Goal: Transaction & Acquisition: Purchase product/service

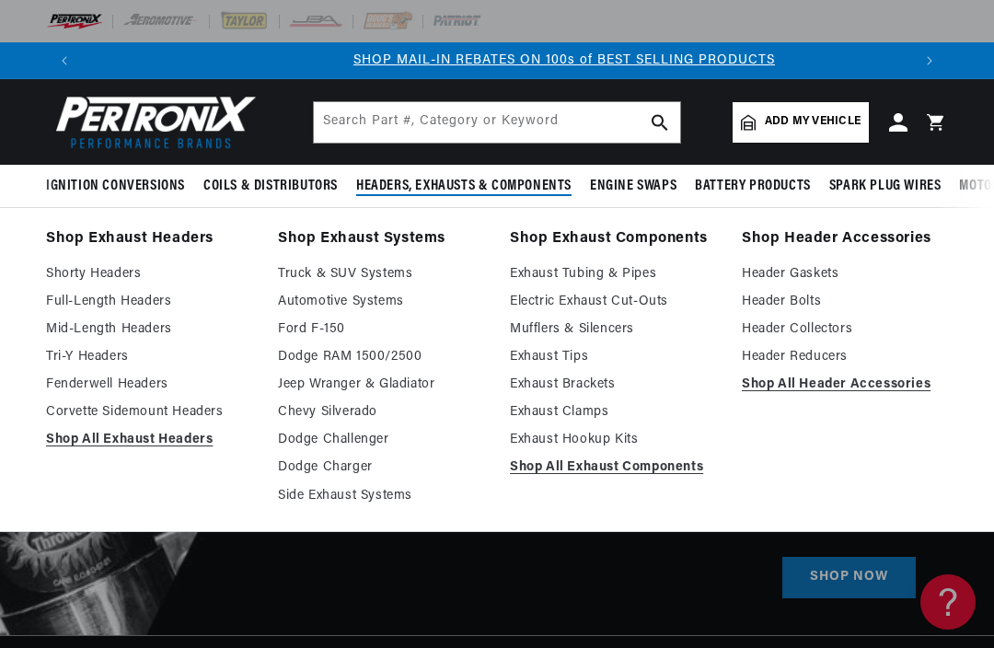
scroll to position [0, 828]
click at [103, 433] on link "Shop All Exhaust Headers" at bounding box center [149, 440] width 206 height 22
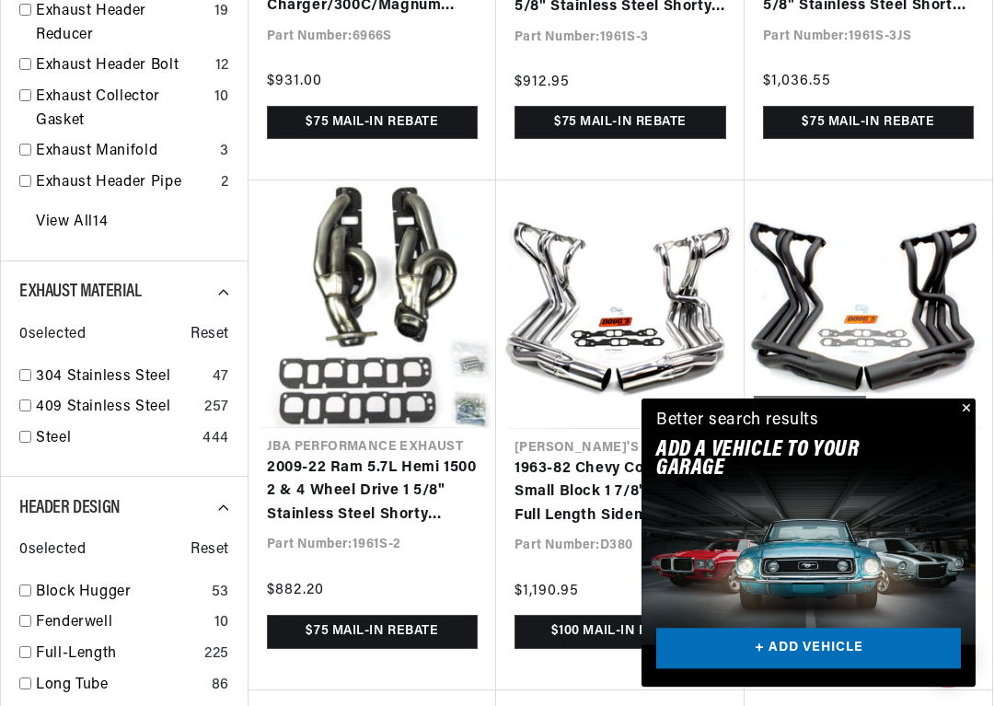
scroll to position [0, 1656]
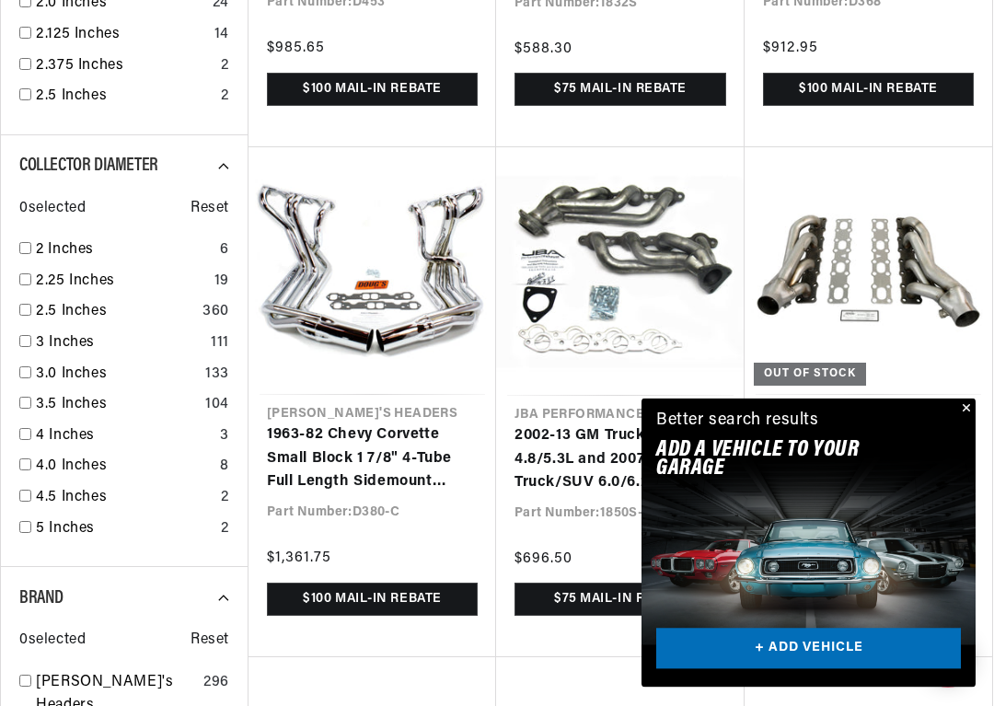
scroll to position [2687, 0]
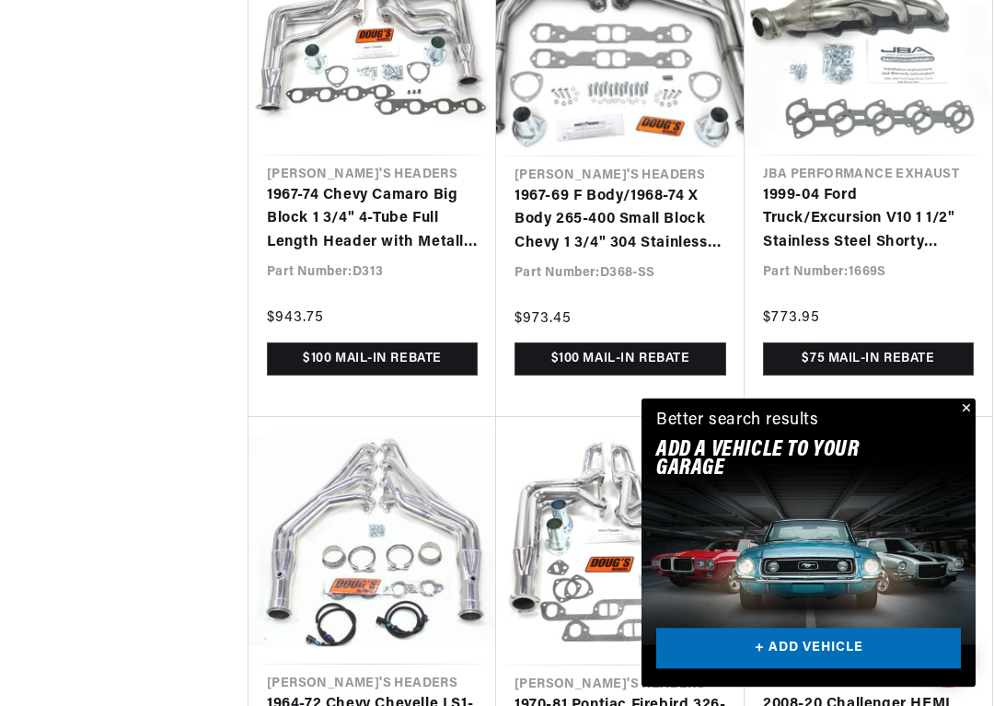
scroll to position [0, 1656]
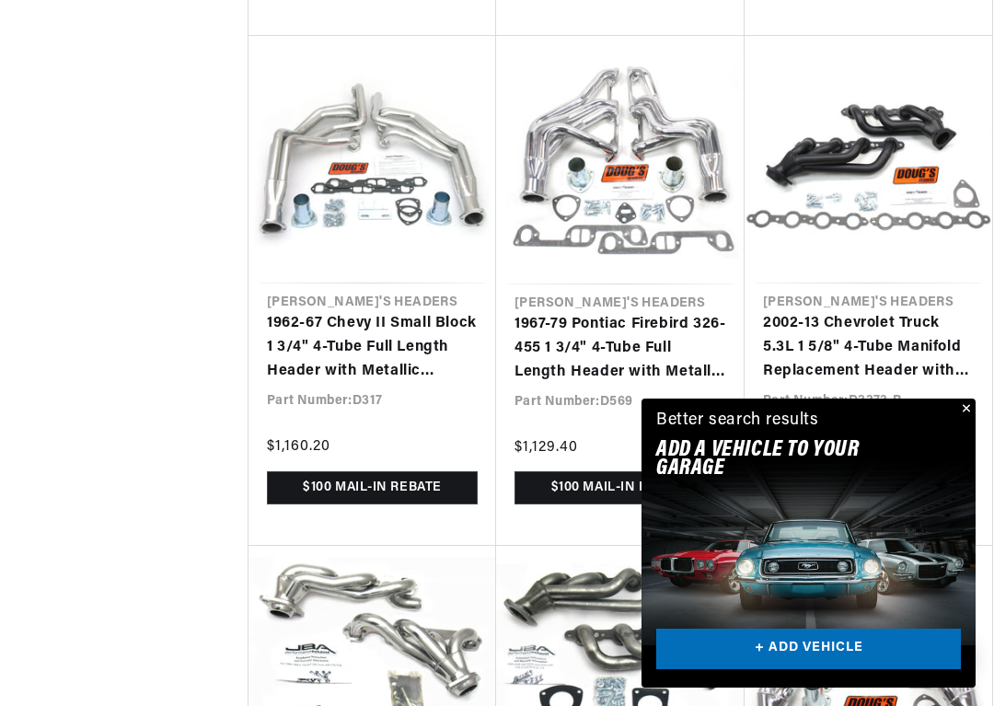
click at [800, 647] on link "+ ADD VEHICLE" at bounding box center [808, 648] width 305 height 41
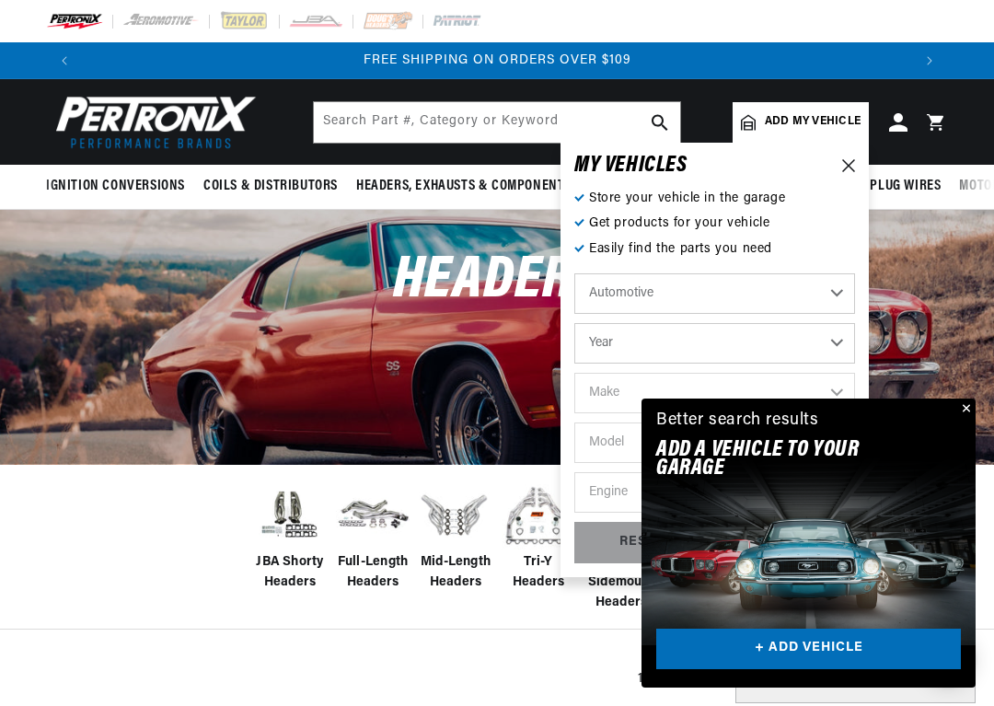
click at [591, 345] on select "Year 2022 2021 2020 2019 2018 2017 2016 2015 2014 2013 2012 2011 2010 2009 2008…" at bounding box center [714, 343] width 281 height 40
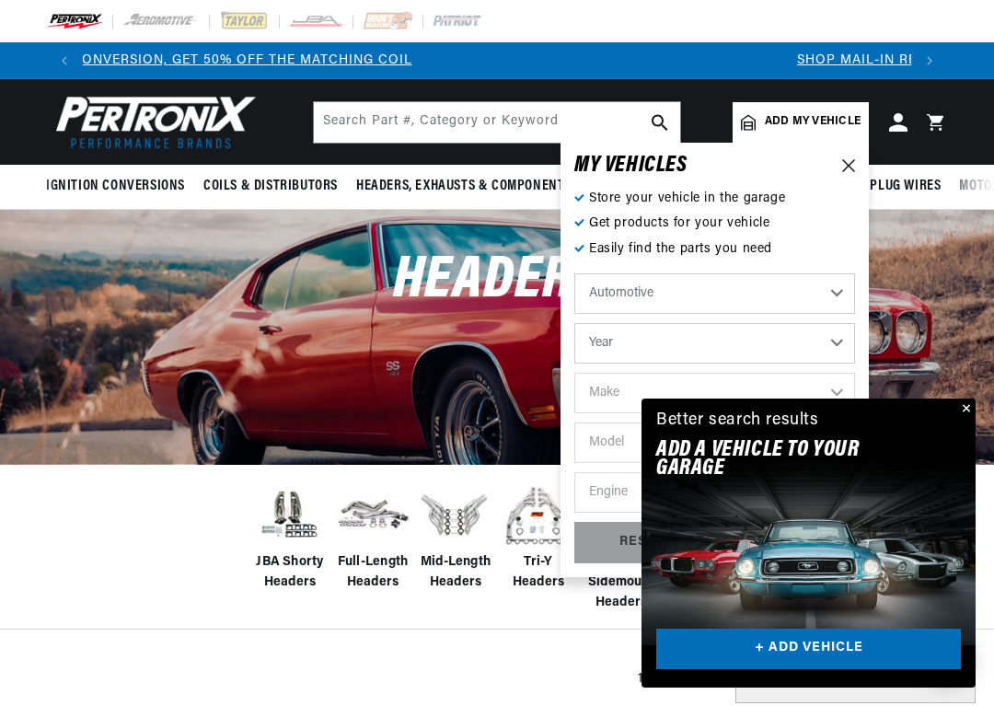
select select "1974"
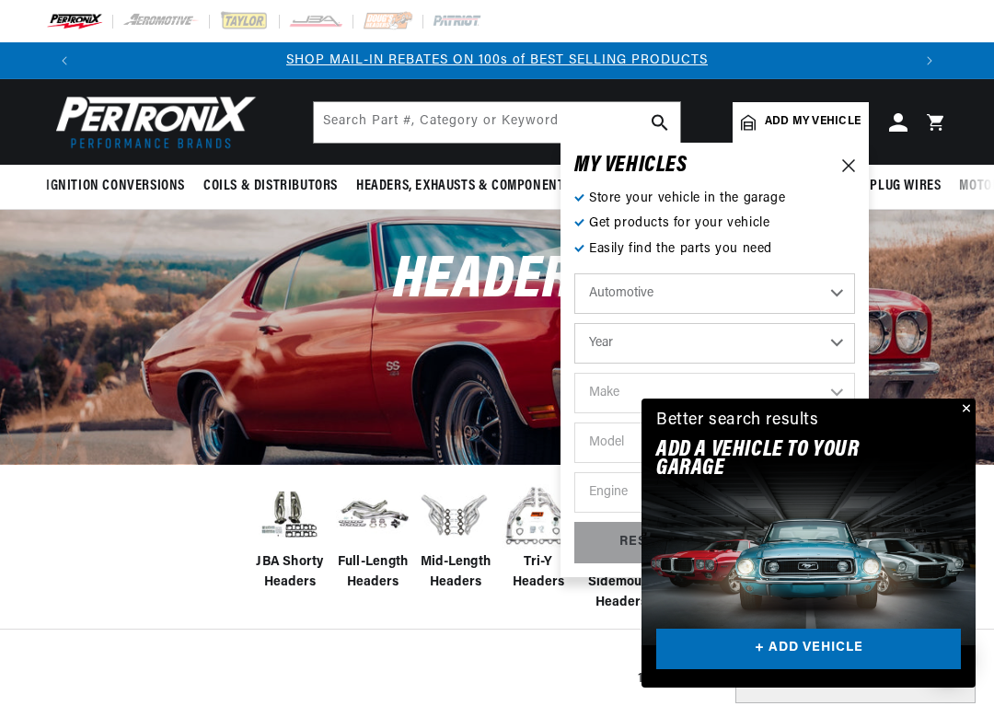
select select "1974"
click at [961, 408] on button "Close" at bounding box center [964, 409] width 22 height 22
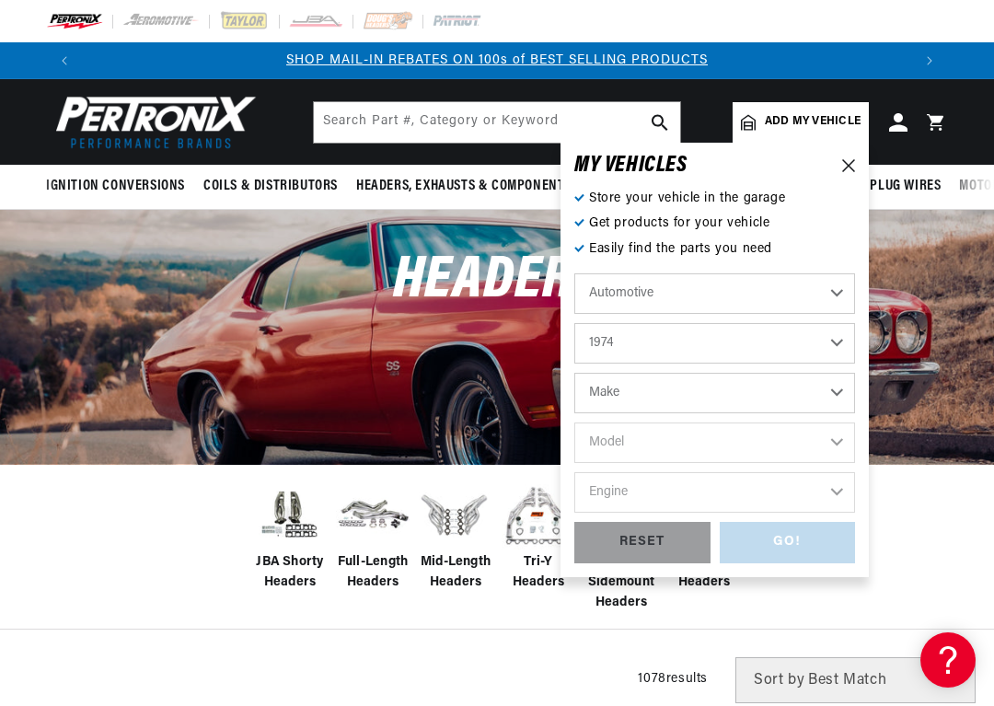
click at [837, 395] on select "Make Alfa Romeo American Motors Aston Martin Audi Austin Avanti BMW Buick Cadil…" at bounding box center [714, 393] width 281 height 40
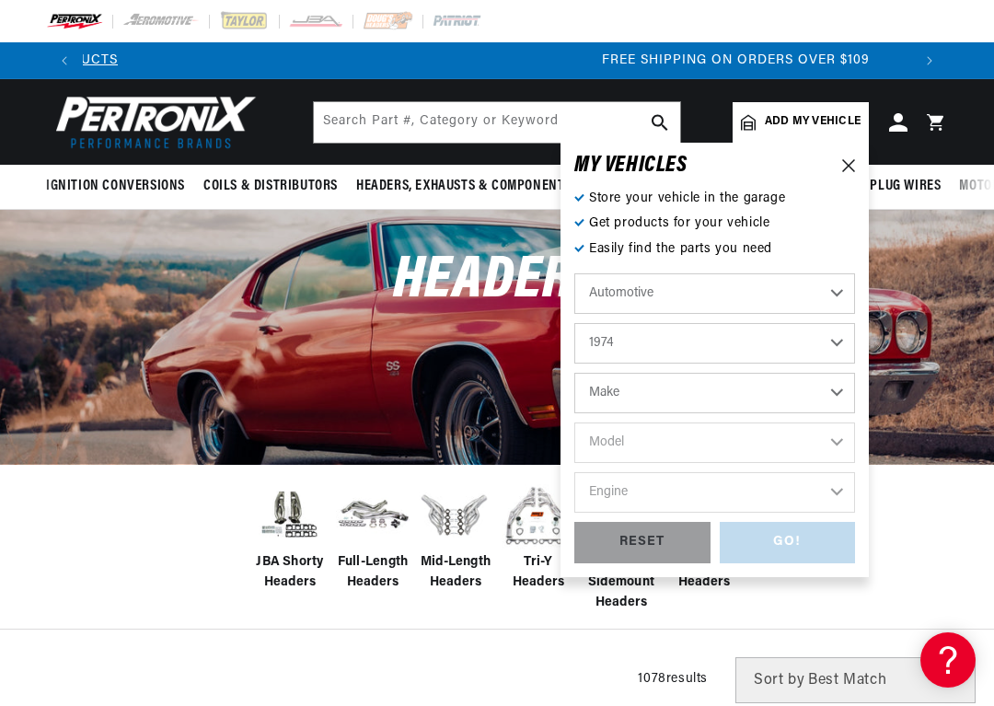
scroll to position [0, 1656]
select select "Triumph"
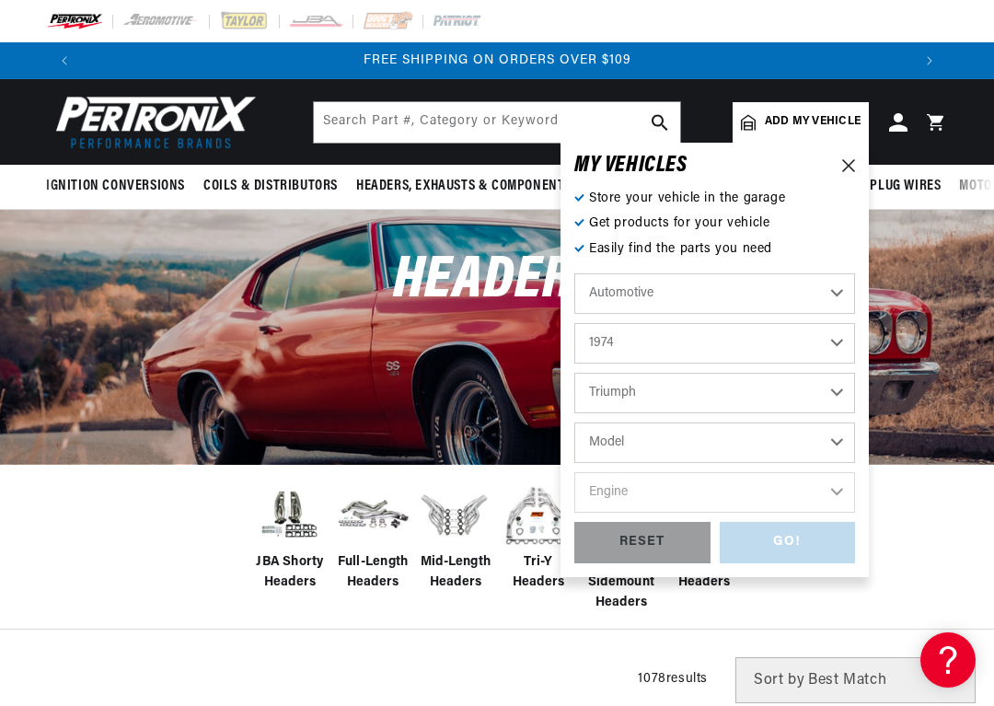
click at [829, 443] on select "Model Spitfire TR6" at bounding box center [714, 442] width 281 height 40
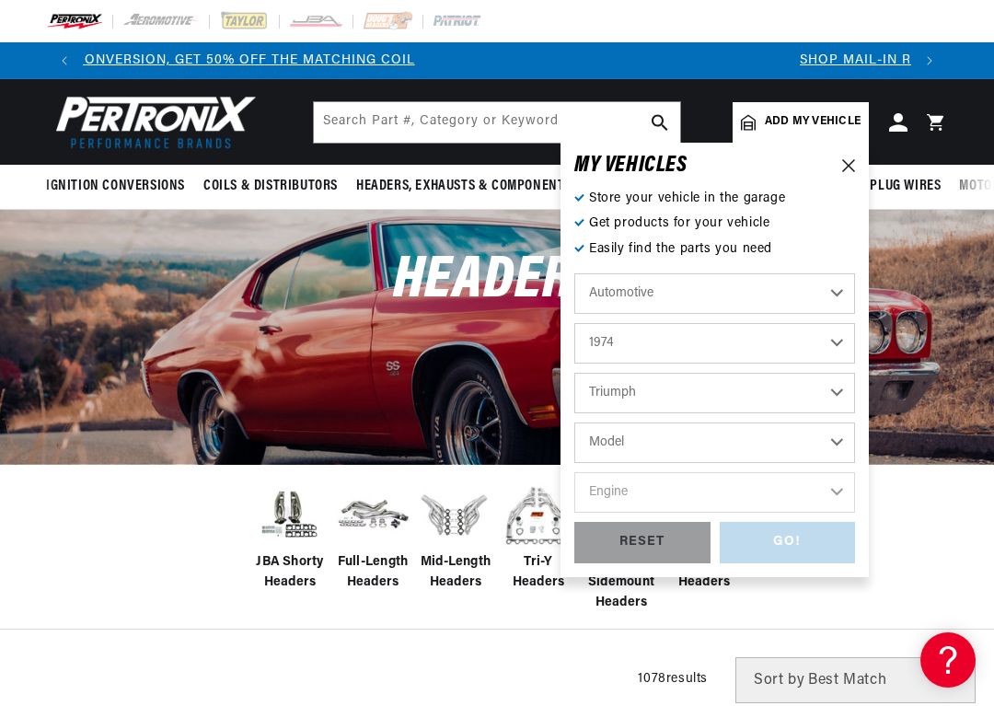
scroll to position [0, 0]
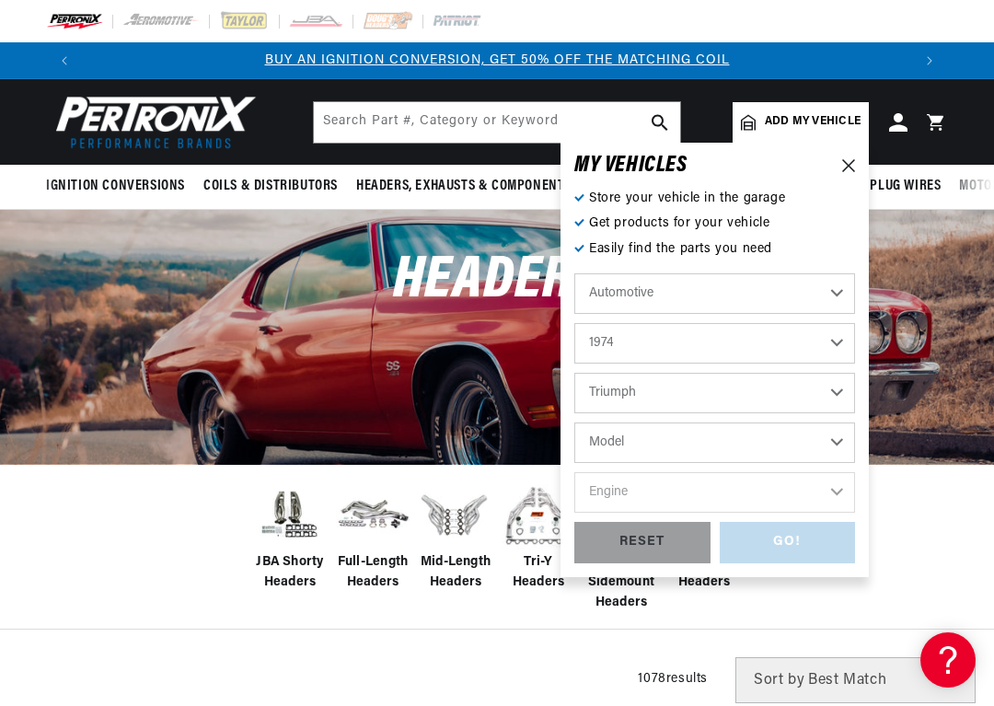
select select "TR6"
click at [832, 488] on select "Engine 2.5L" at bounding box center [714, 492] width 281 height 40
select select "2.5L"
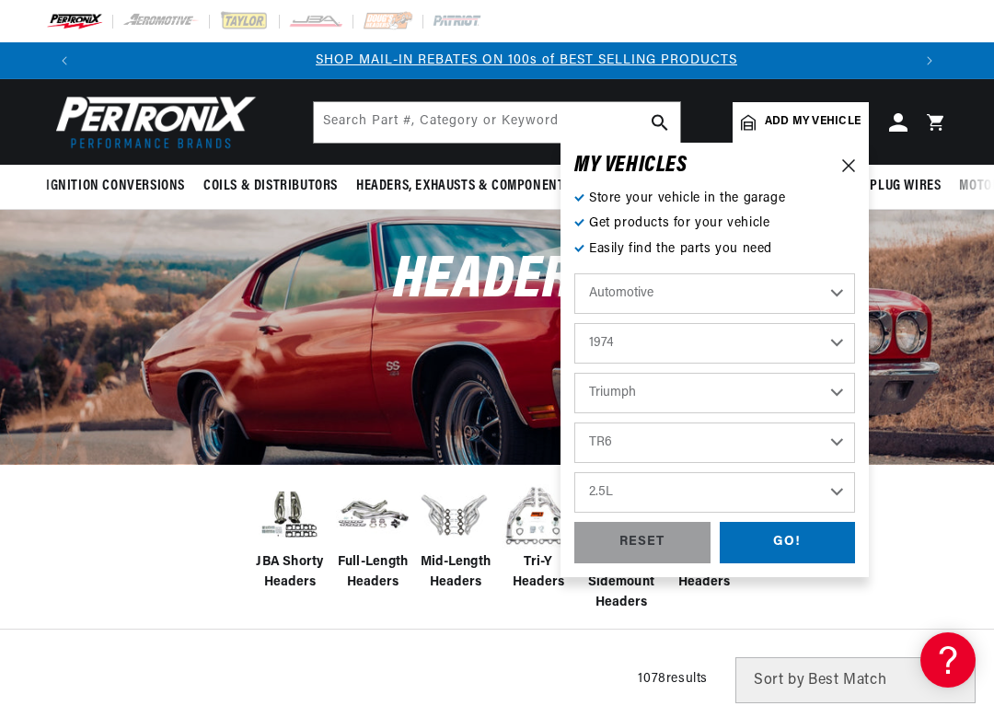
scroll to position [0, 828]
click at [777, 548] on div "GO!" at bounding box center [787, 542] width 136 height 41
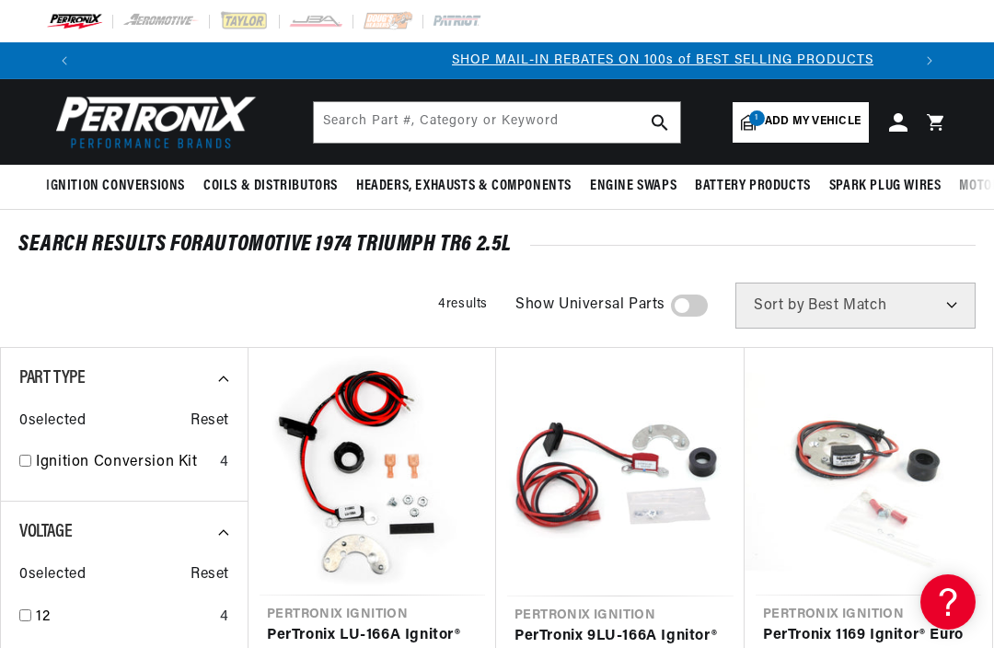
scroll to position [0, 828]
